Goal: Information Seeking & Learning: Learn about a topic

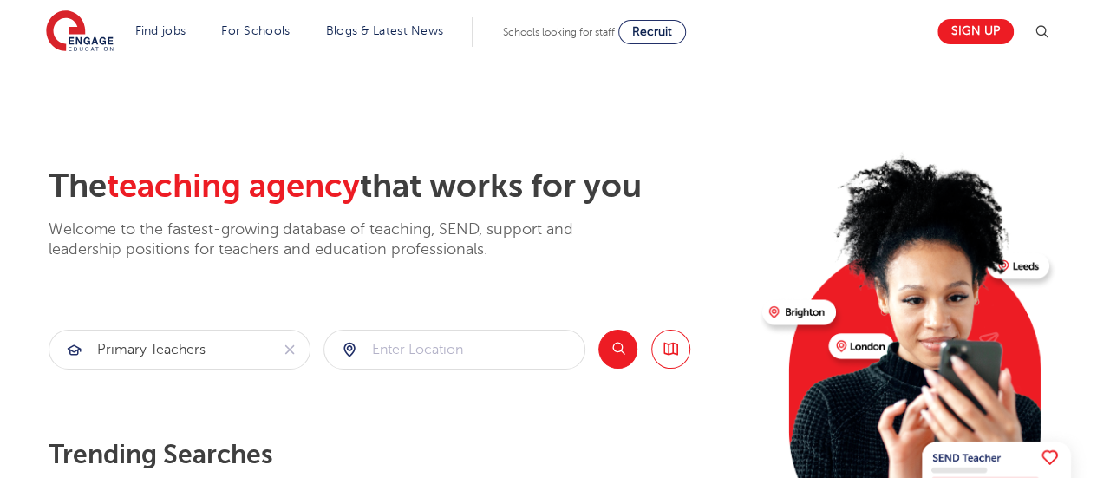
type input "primary teachers"
click at [417, 348] on input "search" at bounding box center [454, 349] width 260 height 38
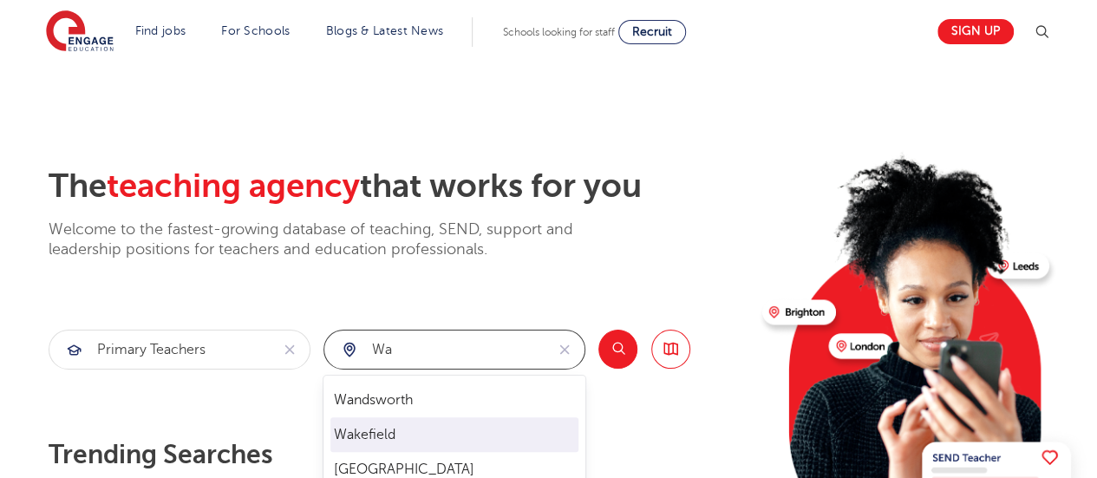
click at [401, 422] on li "Wakefield" at bounding box center [454, 434] width 248 height 35
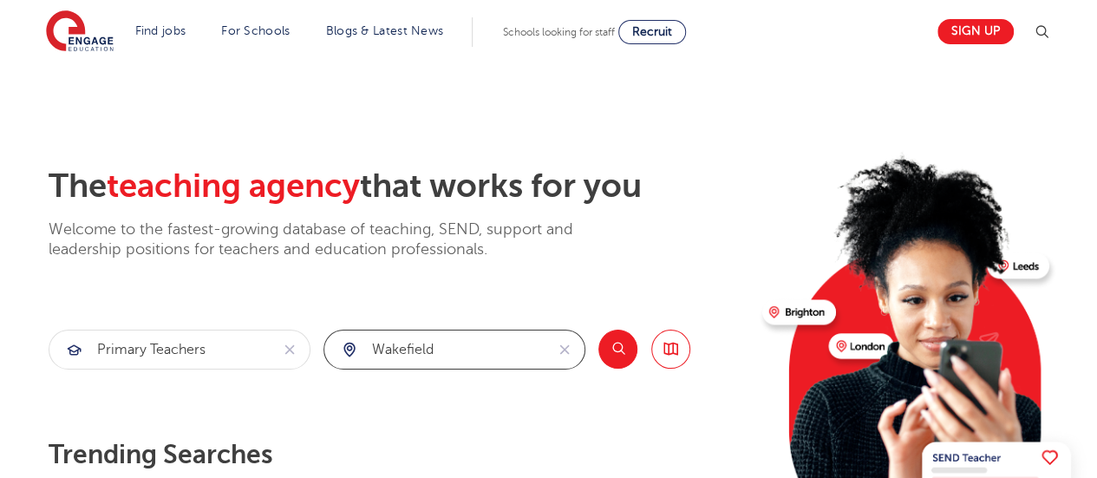
type input "Wakefield"
click at [613, 361] on button "Search" at bounding box center [617, 349] width 39 height 39
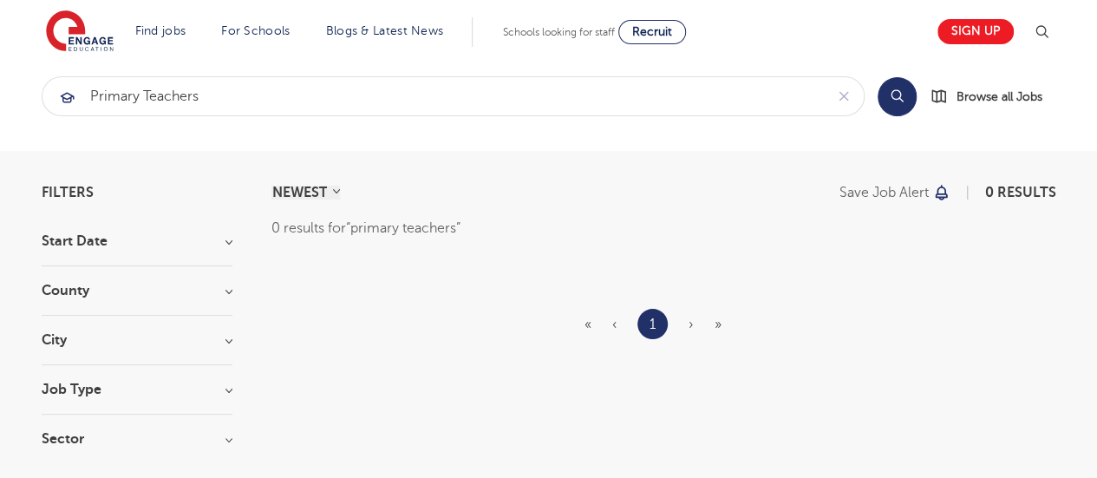
scroll to position [15, 0]
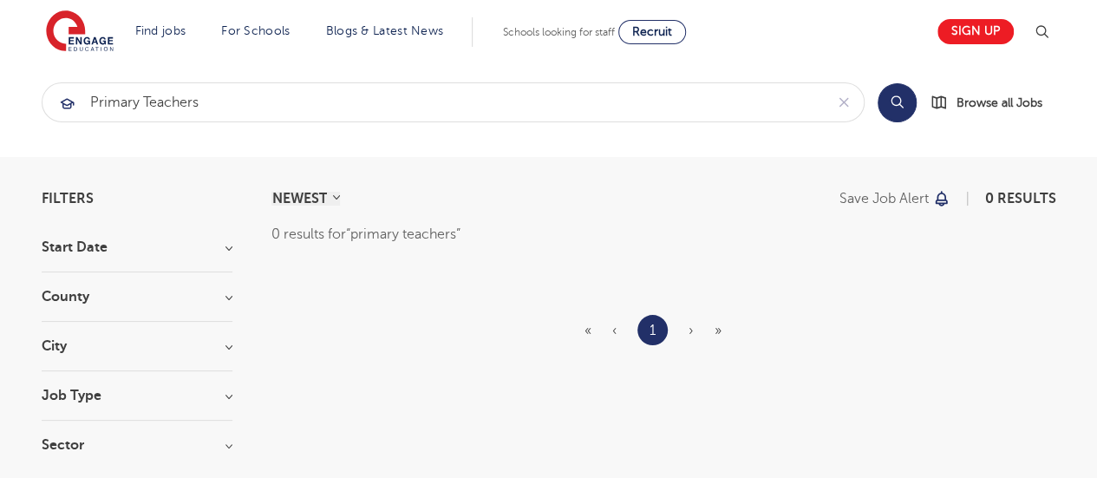
click at [1096, 47] on html "Find jobs All vacancies We have one of the UK's largest database. and with hund…" at bounding box center [548, 477] width 1097 height 984
